Goal: Transaction & Acquisition: Purchase product/service

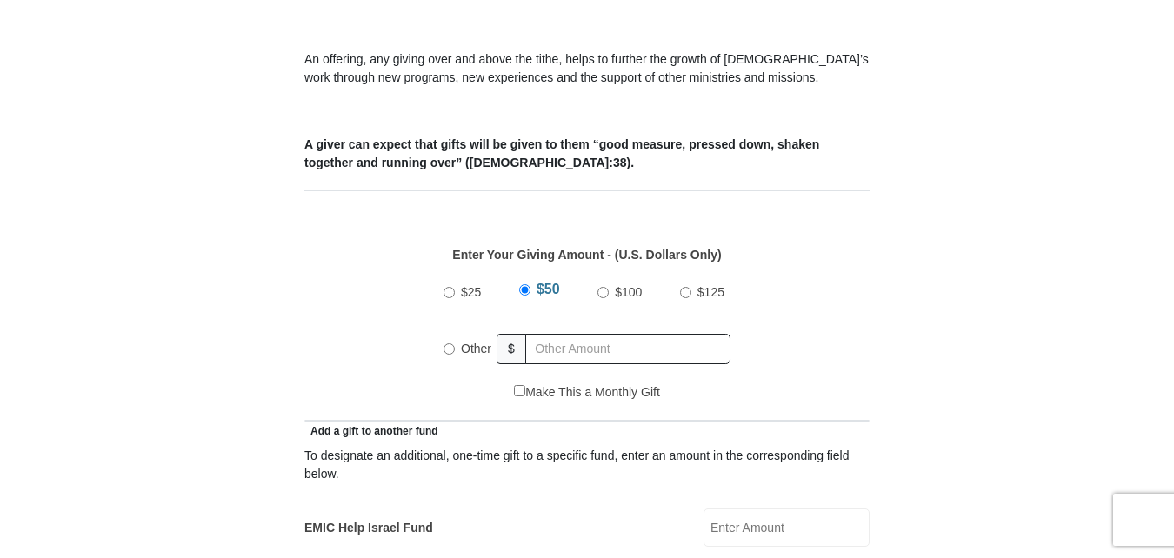
scroll to position [634, 0]
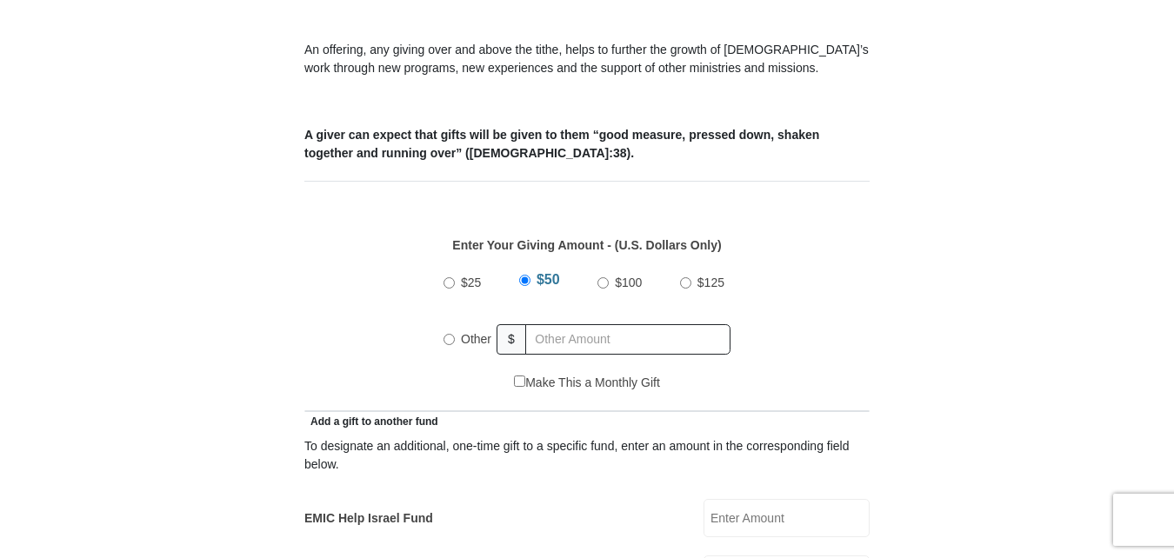
click at [447, 334] on input "Other" at bounding box center [448, 339] width 11 height 11
radio input "true"
click at [574, 324] on input "text" at bounding box center [630, 339] width 199 height 30
type input "400.00"
type input "50.00"
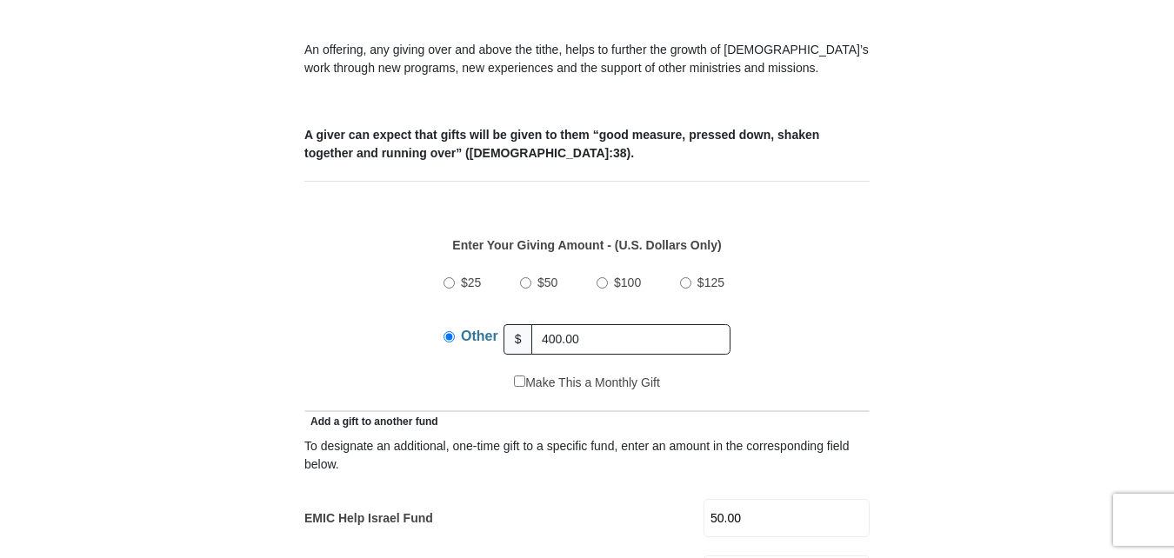
type input "[PERSON_NAME]"
type input "Holland"
type input "[EMAIL_ADDRESS][DOMAIN_NAME]"
type input "[STREET_ADDRESS]"
type input "[GEOGRAPHIC_DATA]"
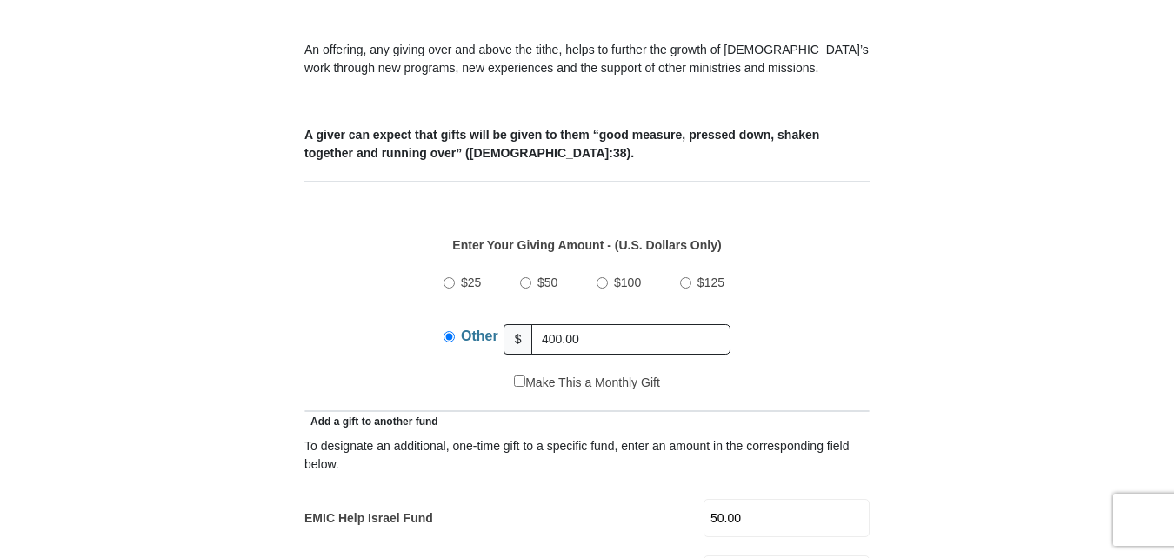
select select "[GEOGRAPHIC_DATA]"
type input "76137"
type input "9185686203"
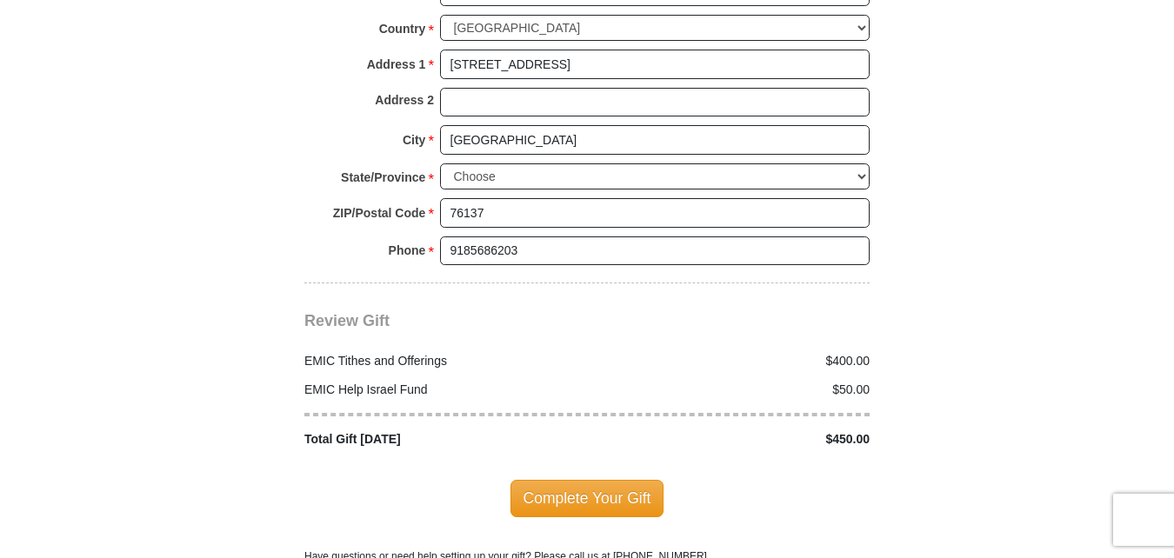
scroll to position [2022, 0]
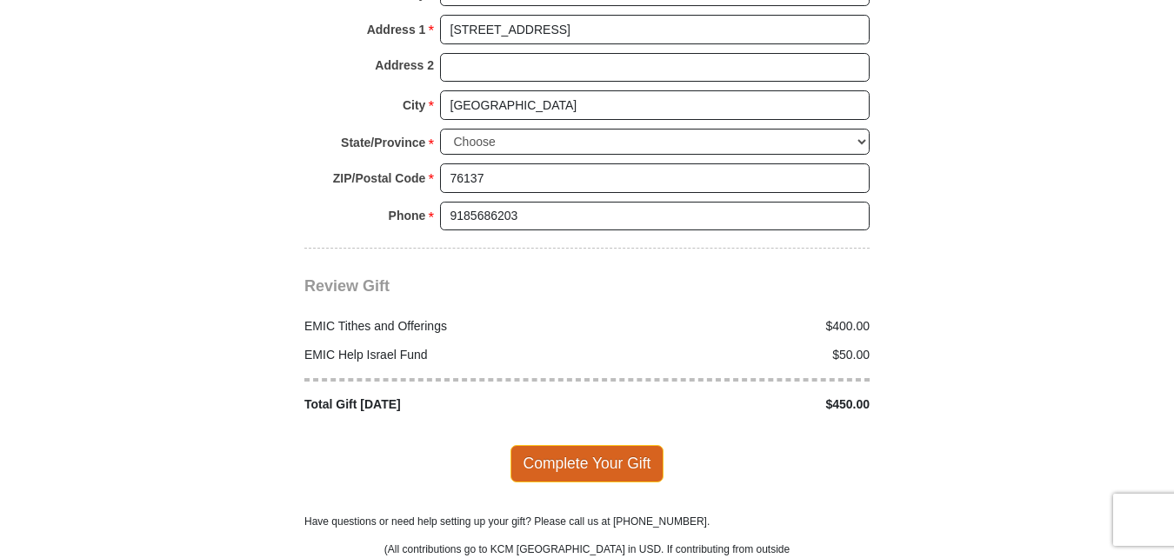
click at [572, 445] on span "Complete Your Gift" at bounding box center [587, 463] width 154 height 37
